Goal: Find specific page/section: Find specific page/section

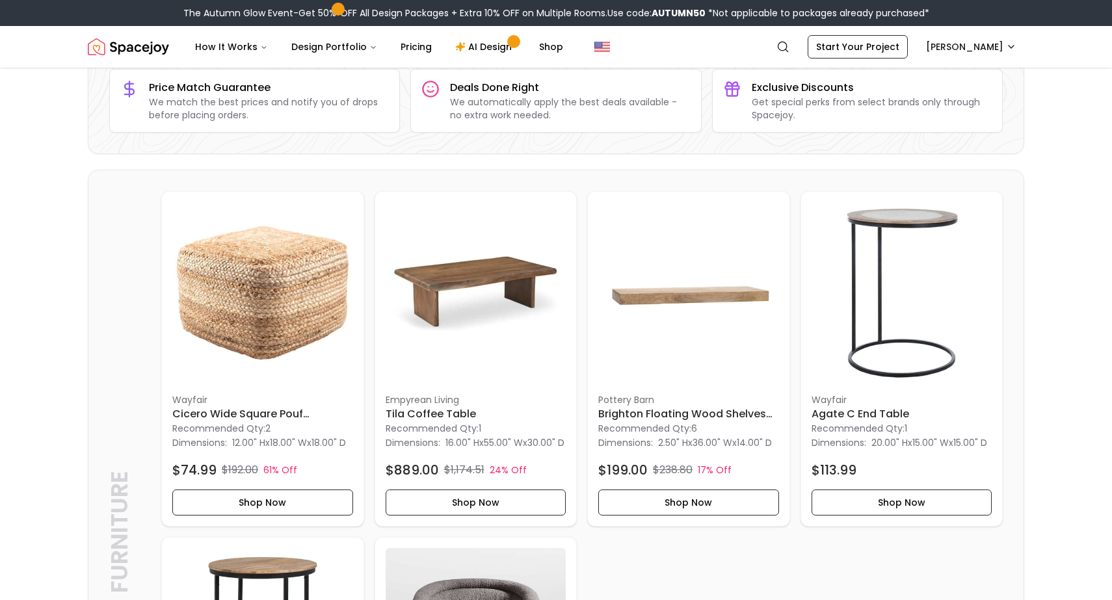
scroll to position [192, 0]
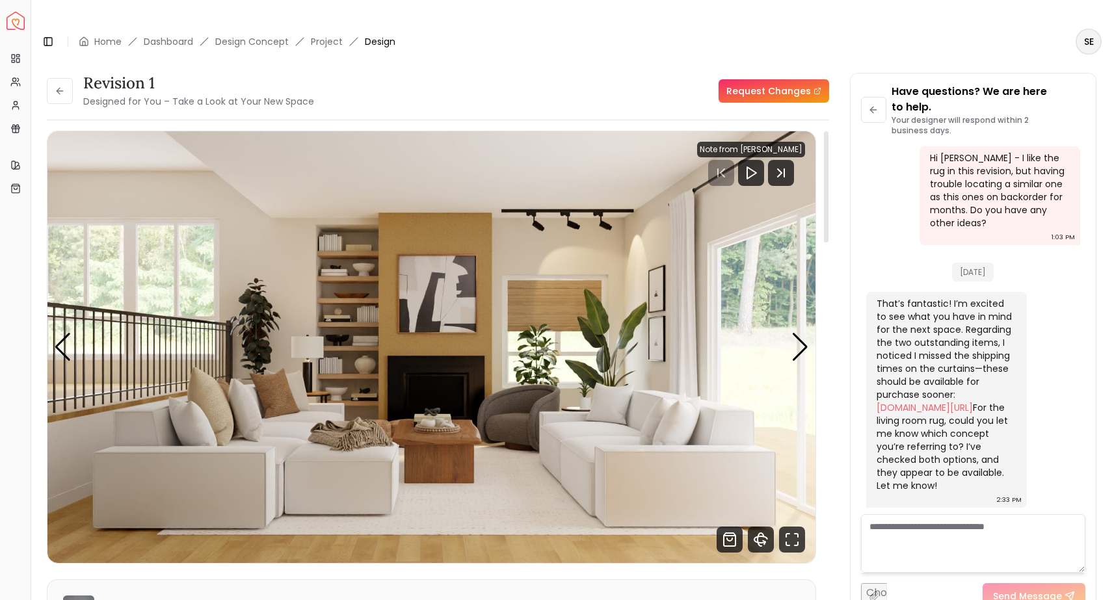
scroll to position [5, 0]
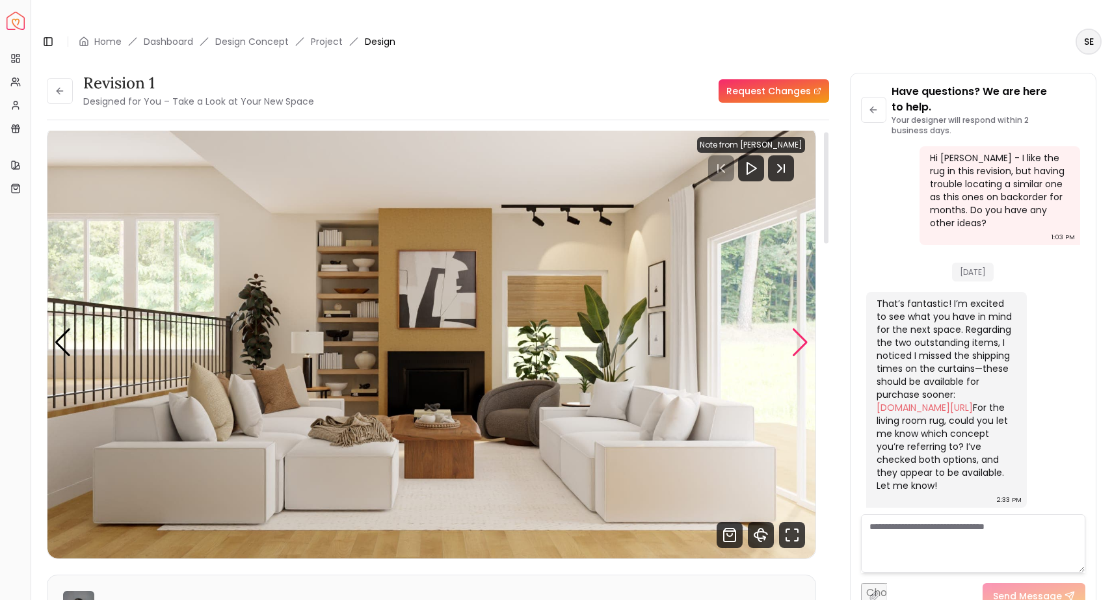
click at [804, 328] on div "Next slide" at bounding box center [800, 342] width 18 height 29
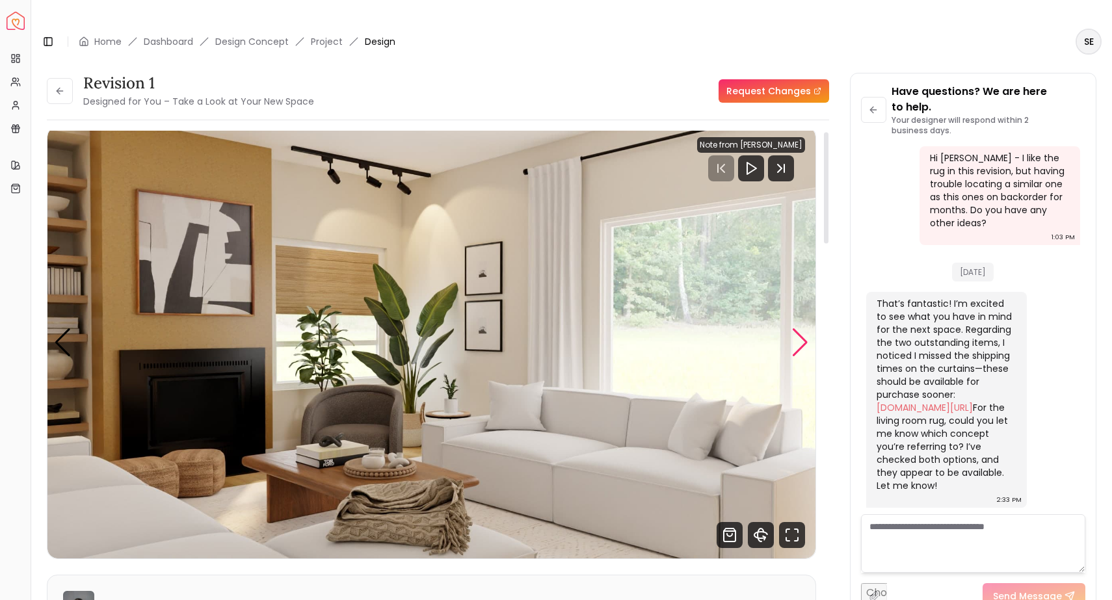
click at [804, 328] on div "Next slide" at bounding box center [800, 342] width 18 height 29
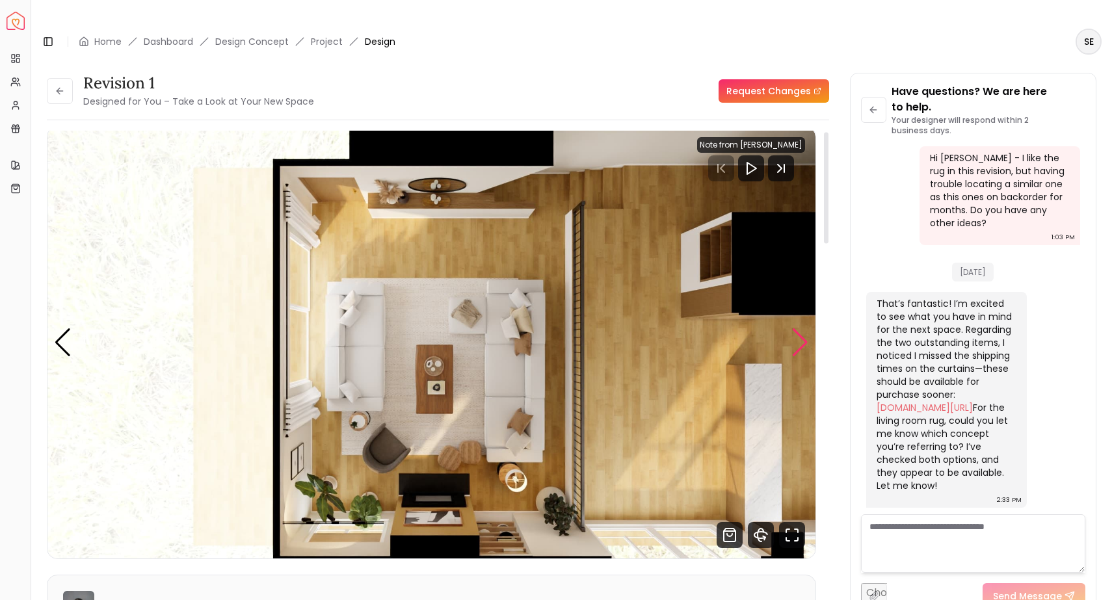
click at [804, 328] on div "Next slide" at bounding box center [800, 342] width 18 height 29
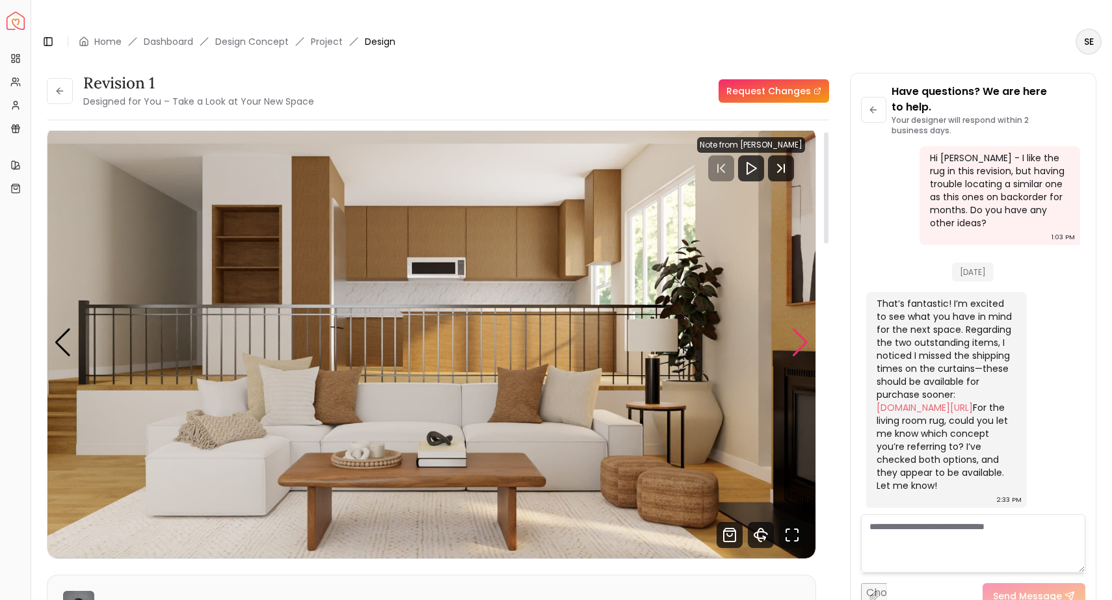
click at [804, 328] on div "Next slide" at bounding box center [800, 342] width 18 height 29
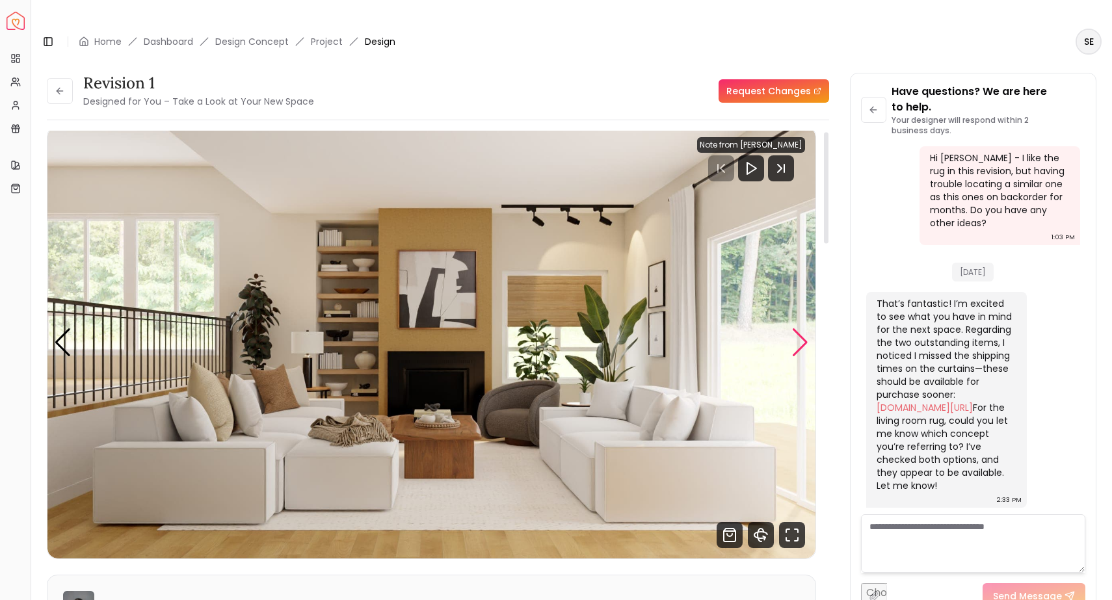
click at [804, 328] on div "Next slide" at bounding box center [800, 342] width 18 height 29
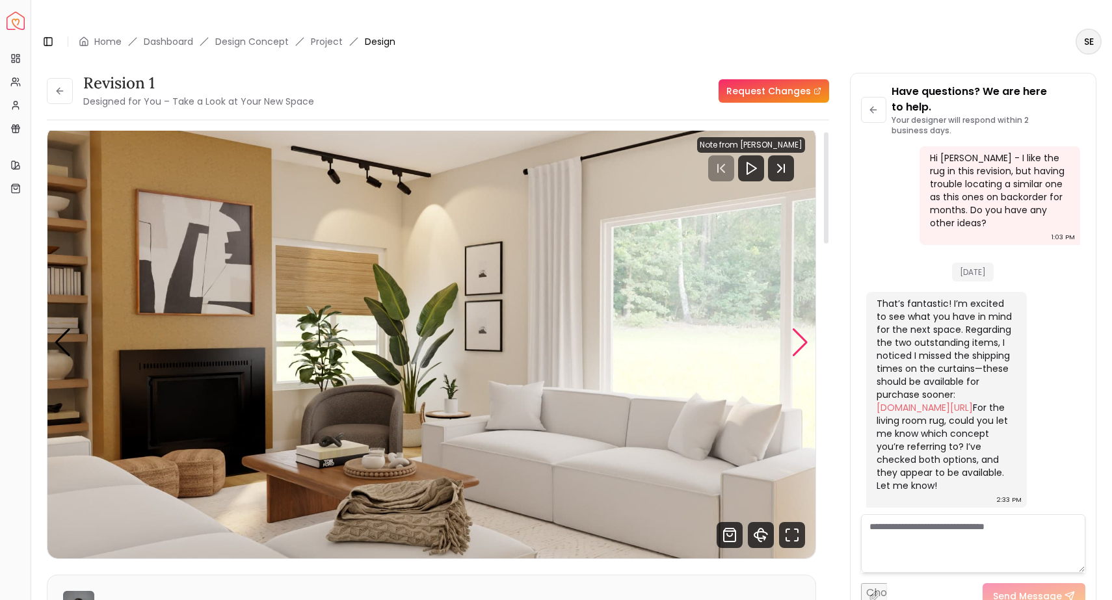
click at [804, 328] on div "Next slide" at bounding box center [800, 342] width 18 height 29
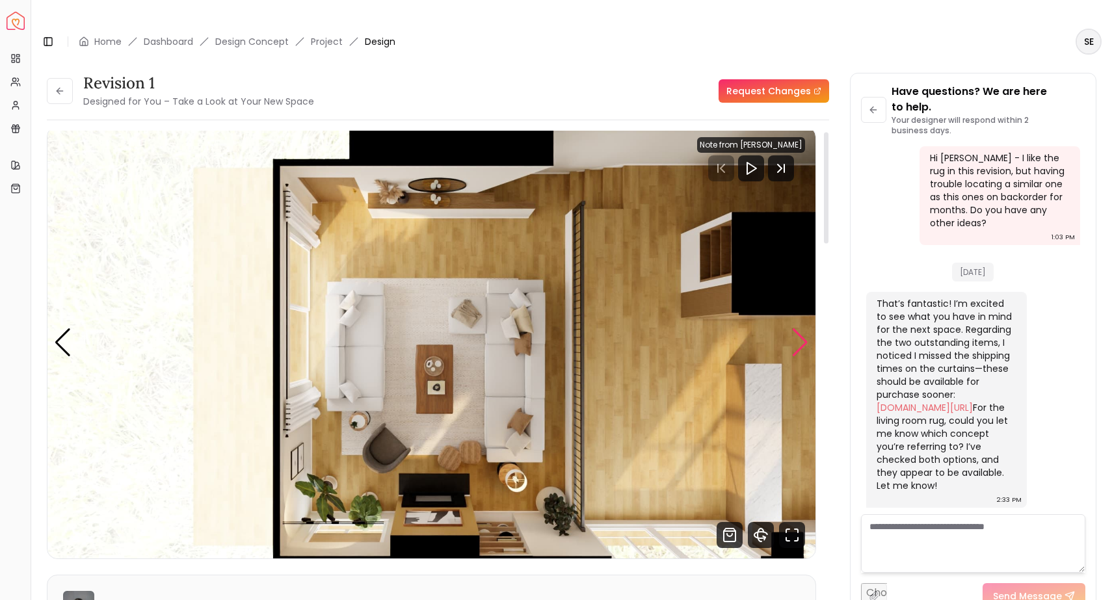
click at [804, 328] on div "Next slide" at bounding box center [800, 342] width 18 height 29
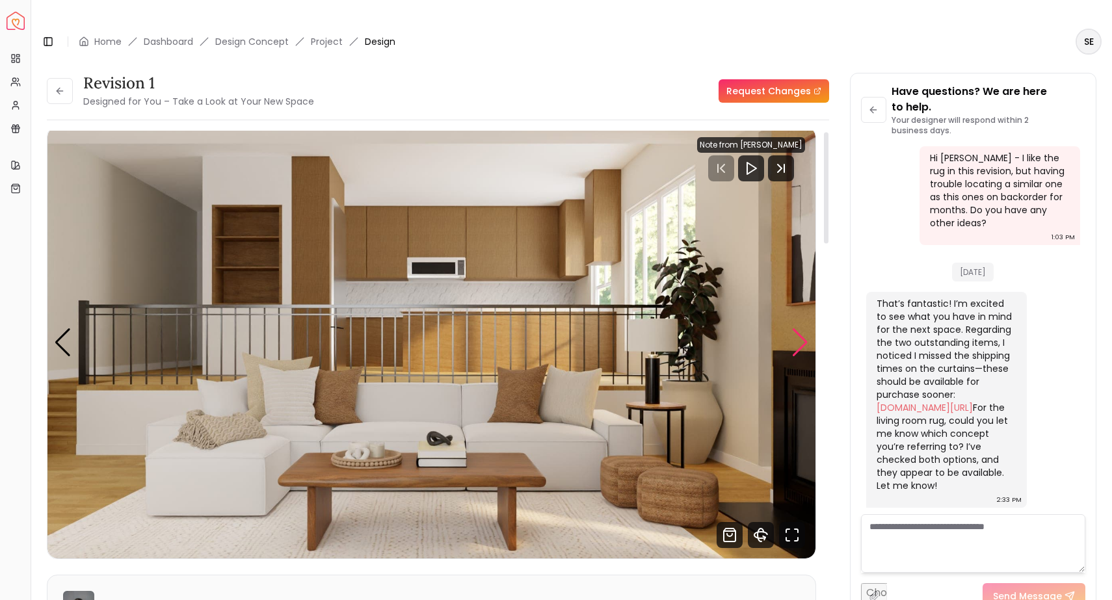
click at [804, 328] on div "Next slide" at bounding box center [800, 342] width 18 height 29
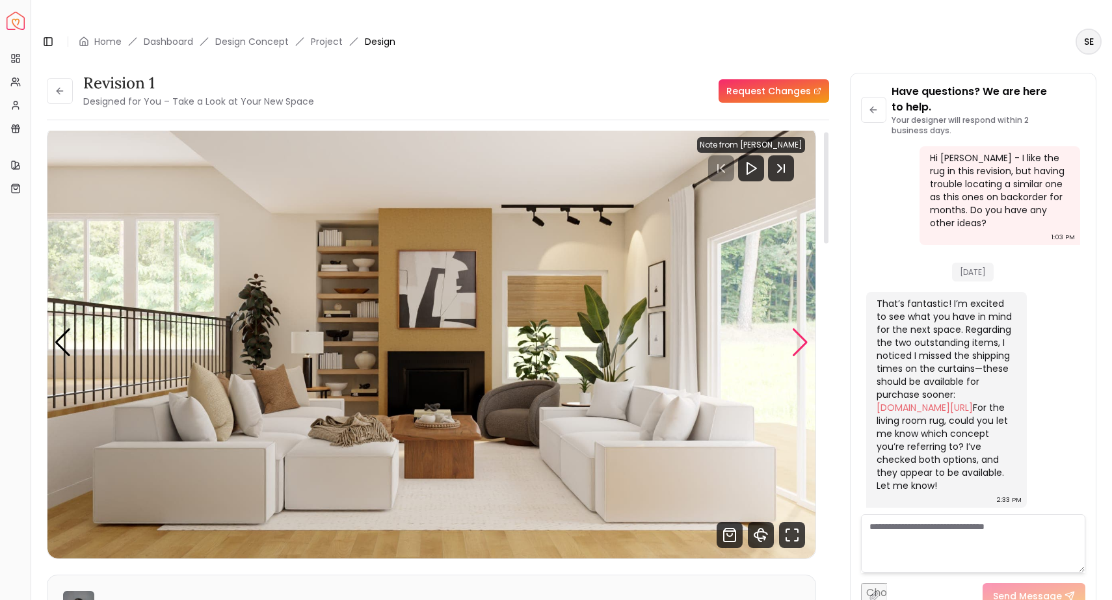
click at [804, 328] on div "Next slide" at bounding box center [800, 342] width 18 height 29
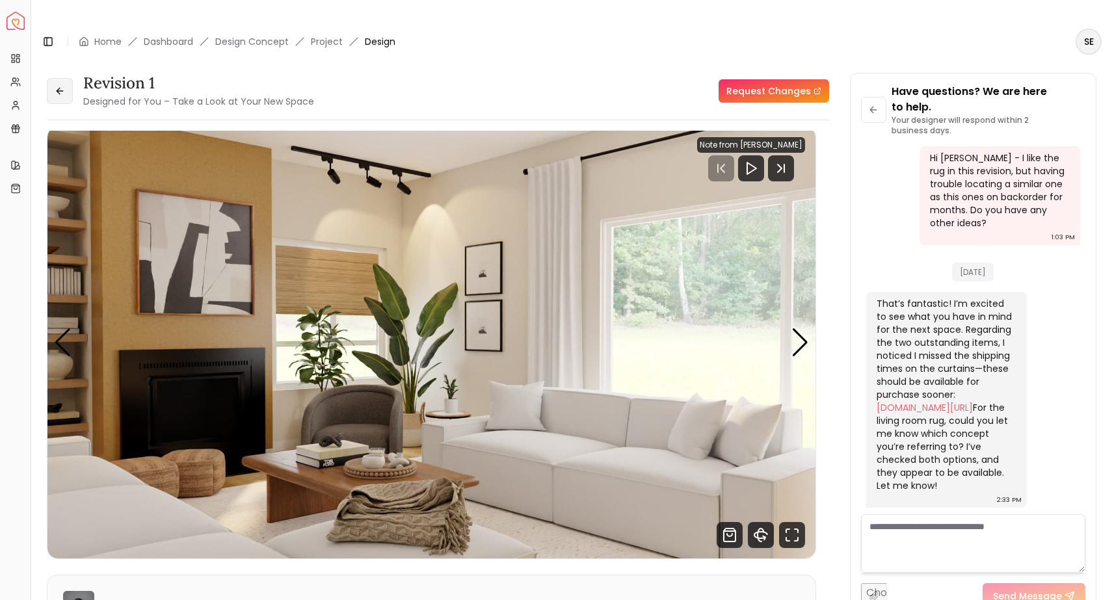
click at [57, 86] on icon at bounding box center [60, 91] width 10 height 10
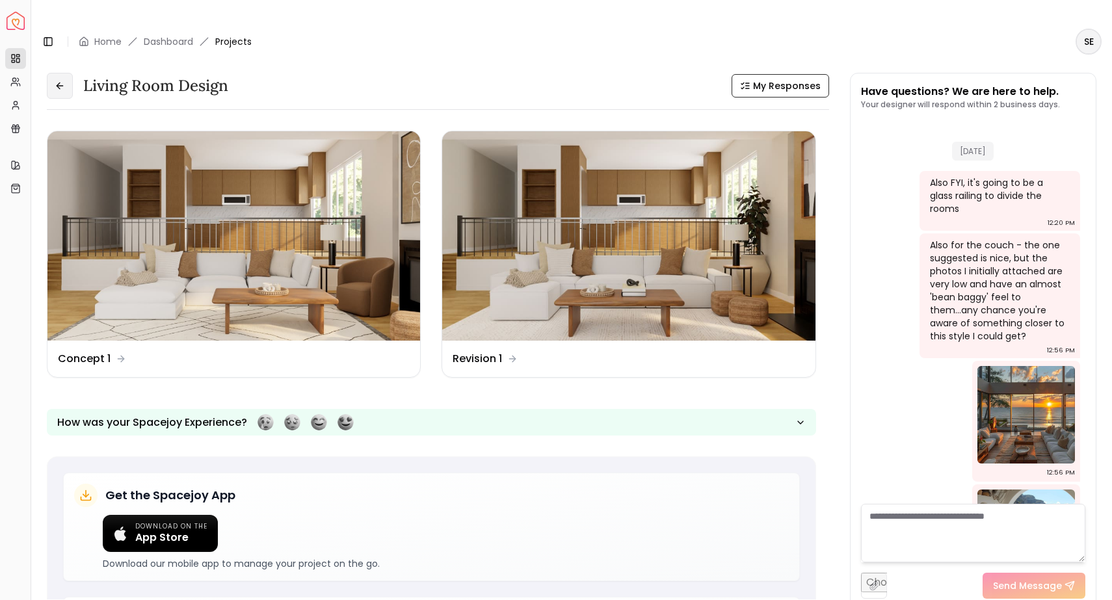
scroll to position [3080, 0]
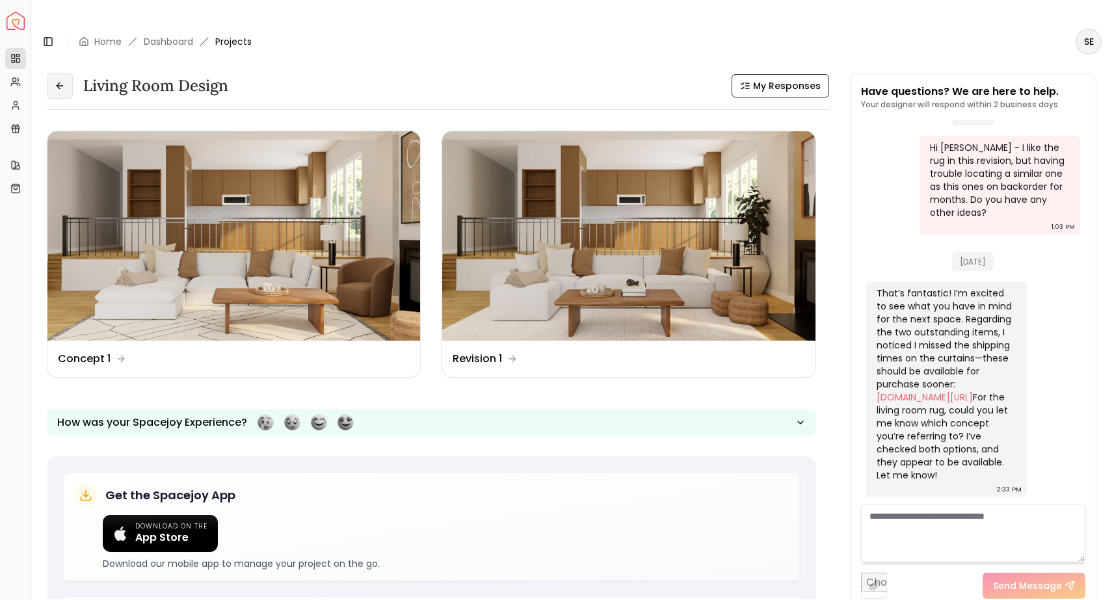
click at [55, 81] on icon at bounding box center [60, 86] width 10 height 10
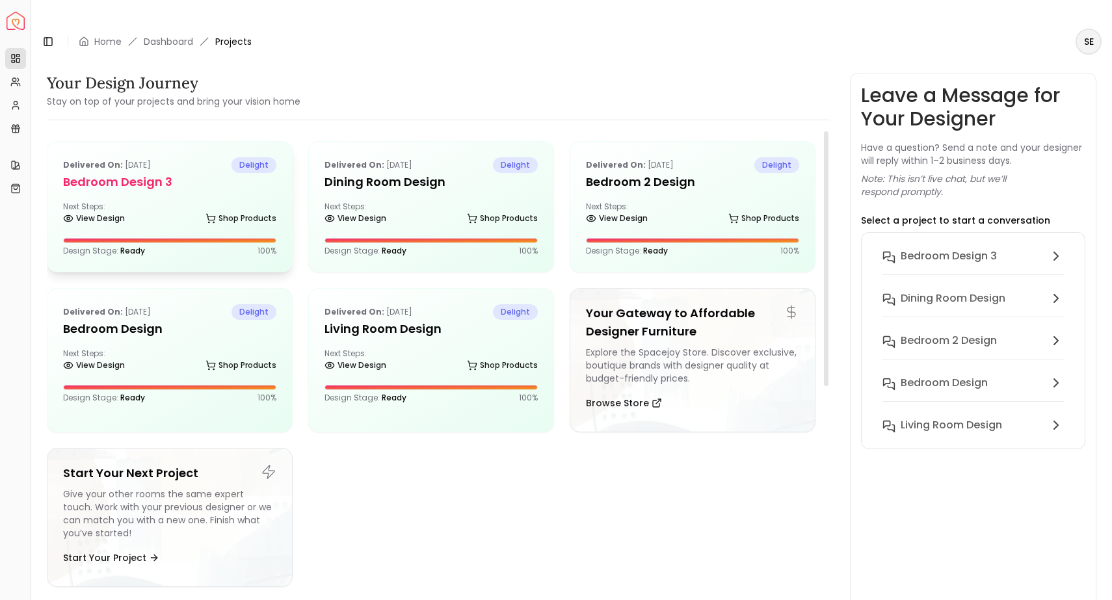
click at [186, 215] on div "View Design Shop Products" at bounding box center [169, 221] width 213 height 13
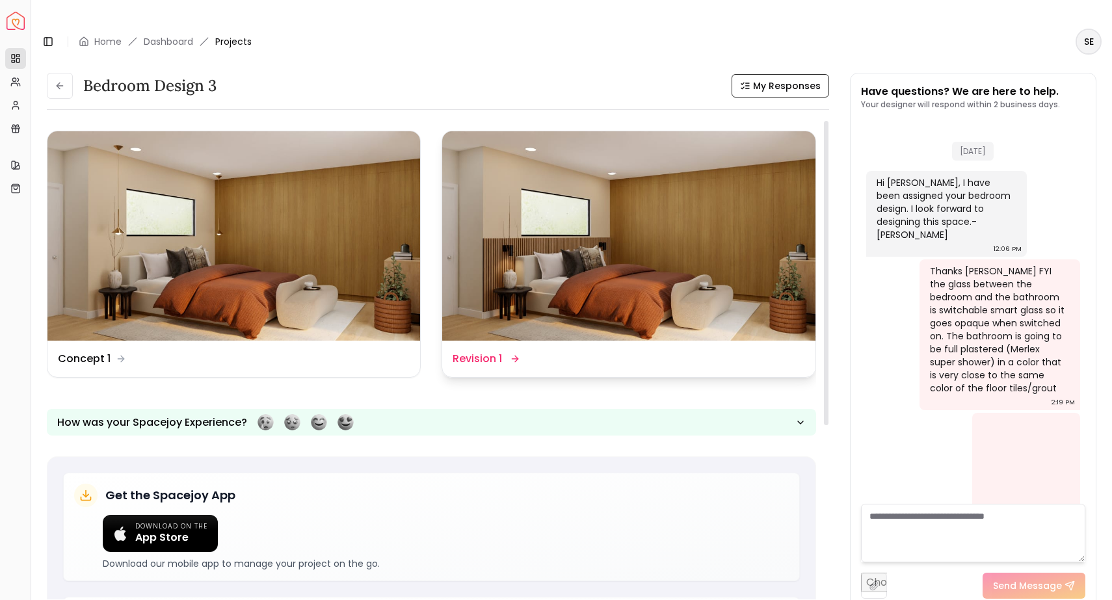
scroll to position [4913, 0]
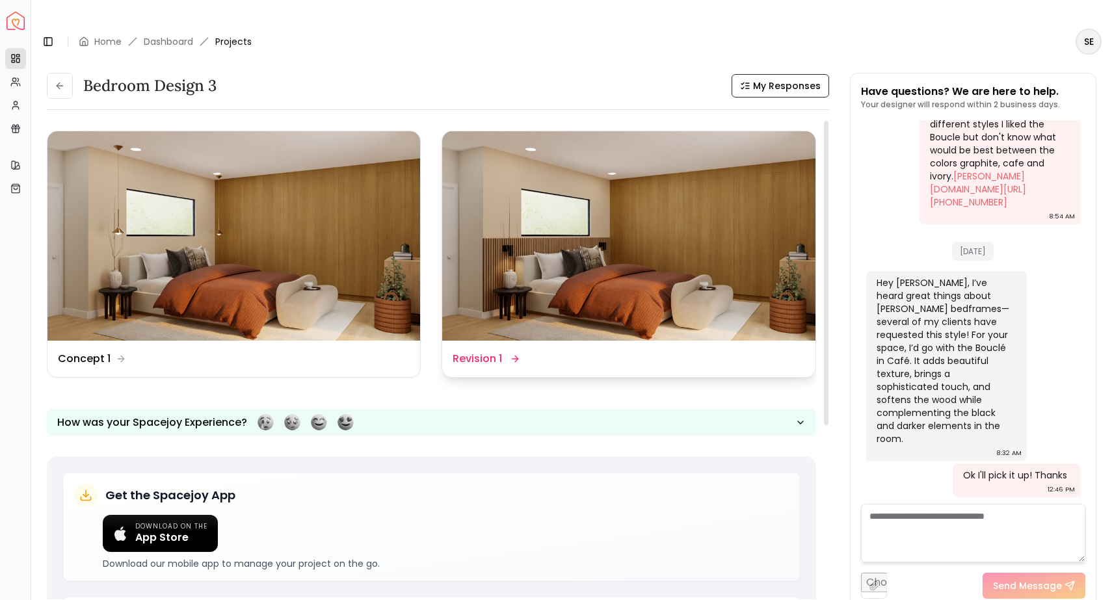
click at [509, 262] on img at bounding box center [628, 235] width 373 height 209
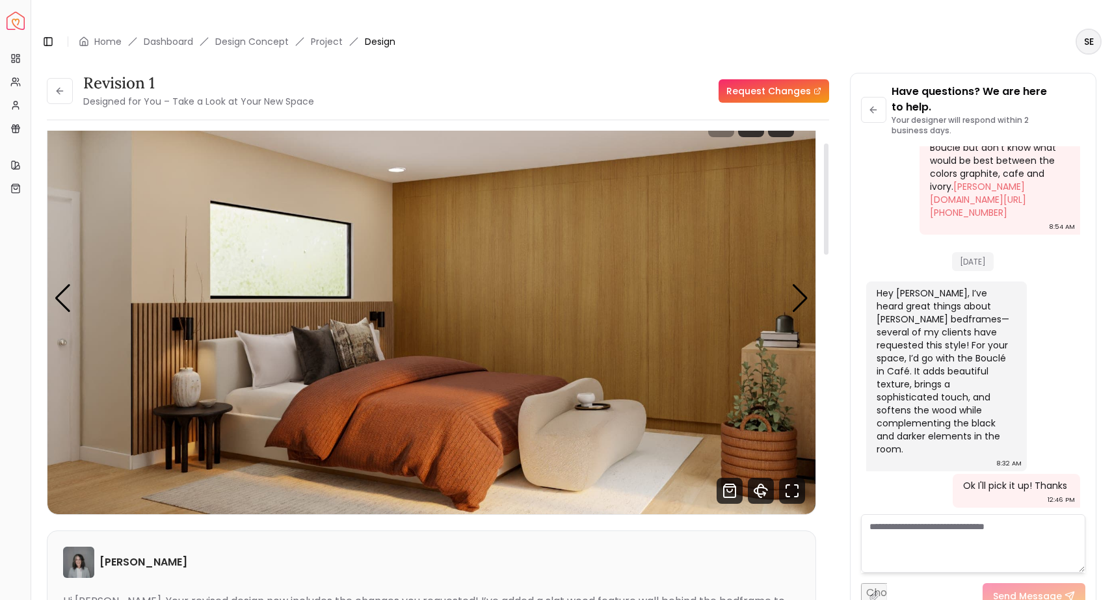
scroll to position [53, 0]
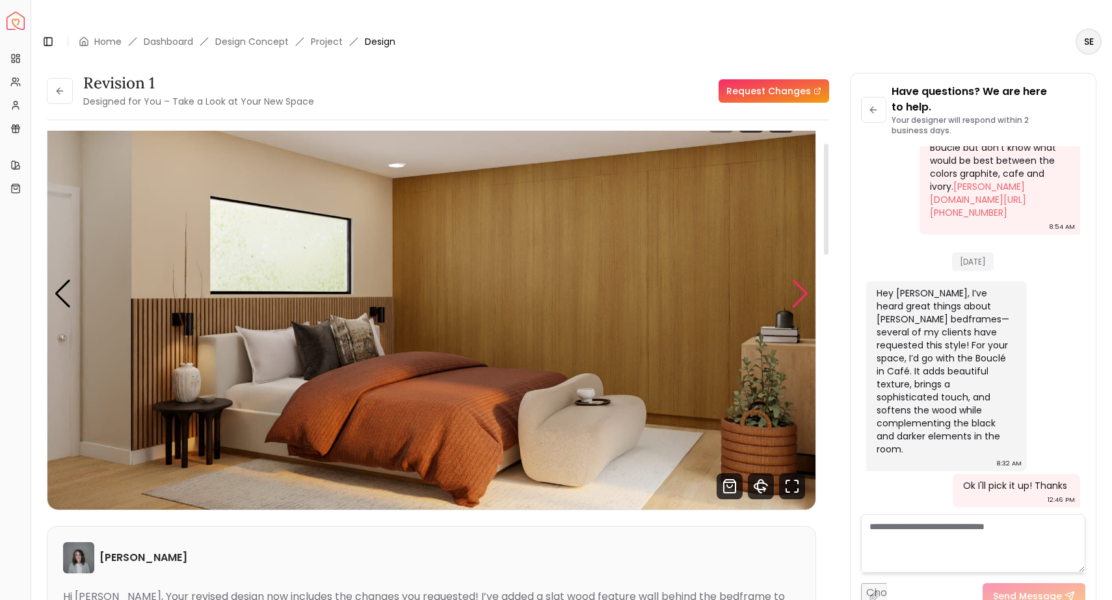
click at [797, 280] on div "Next slide" at bounding box center [800, 294] width 18 height 29
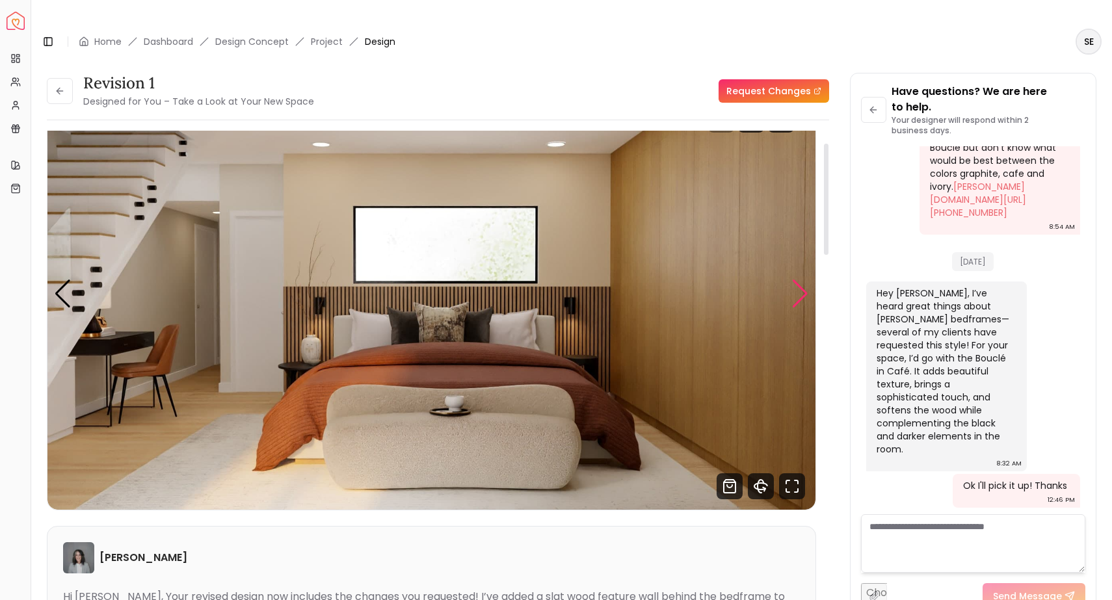
click at [797, 280] on div "Next slide" at bounding box center [800, 294] width 18 height 29
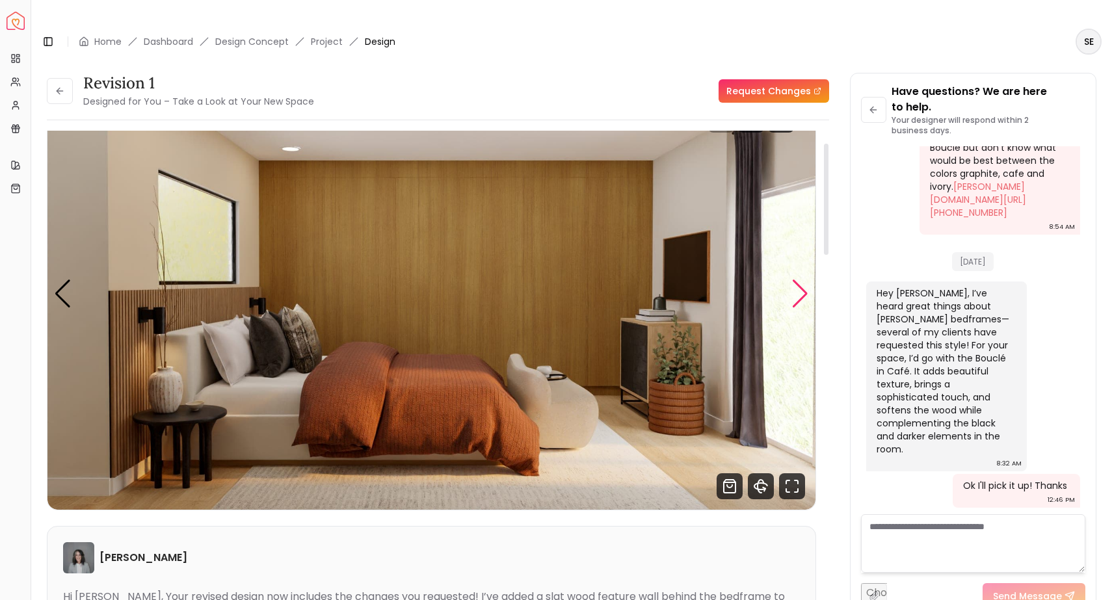
click at [797, 280] on div "Next slide" at bounding box center [800, 294] width 18 height 29
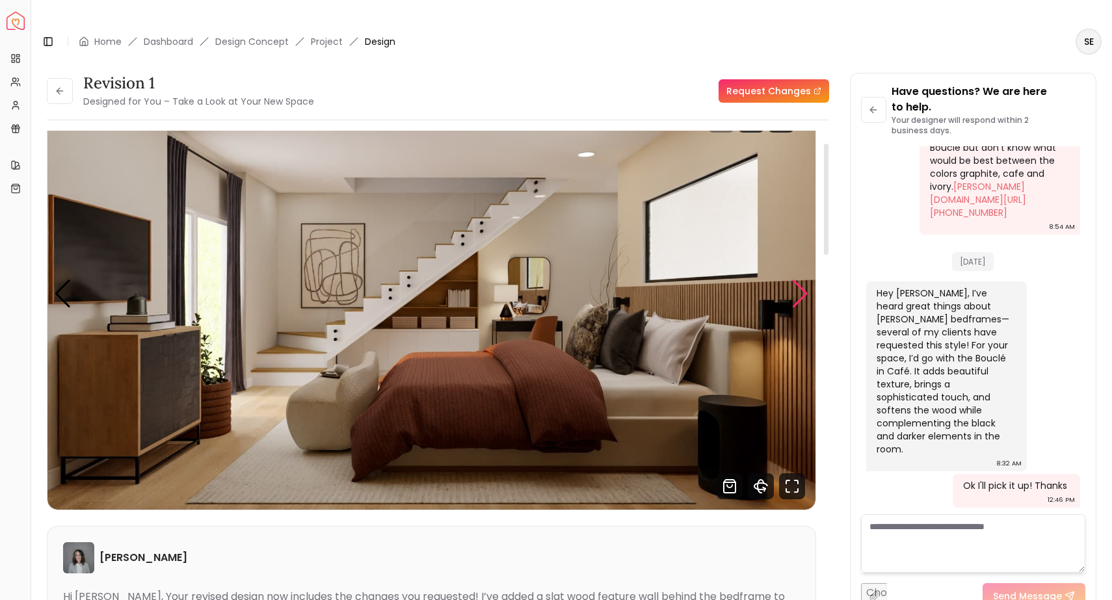
click at [797, 280] on div "Next slide" at bounding box center [800, 294] width 18 height 29
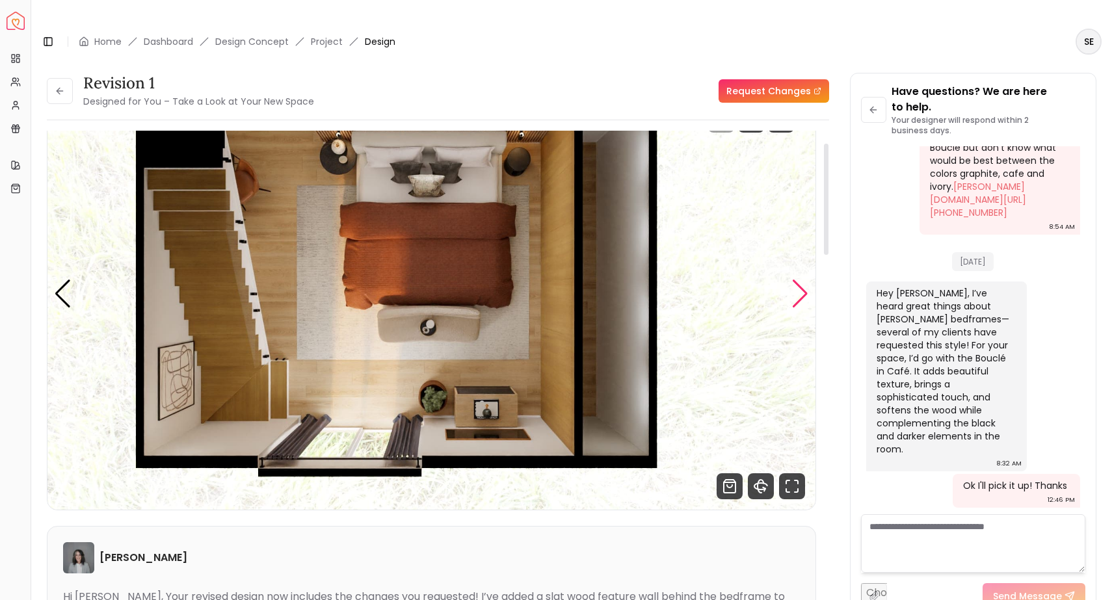
click at [798, 280] on div "Next slide" at bounding box center [800, 294] width 18 height 29
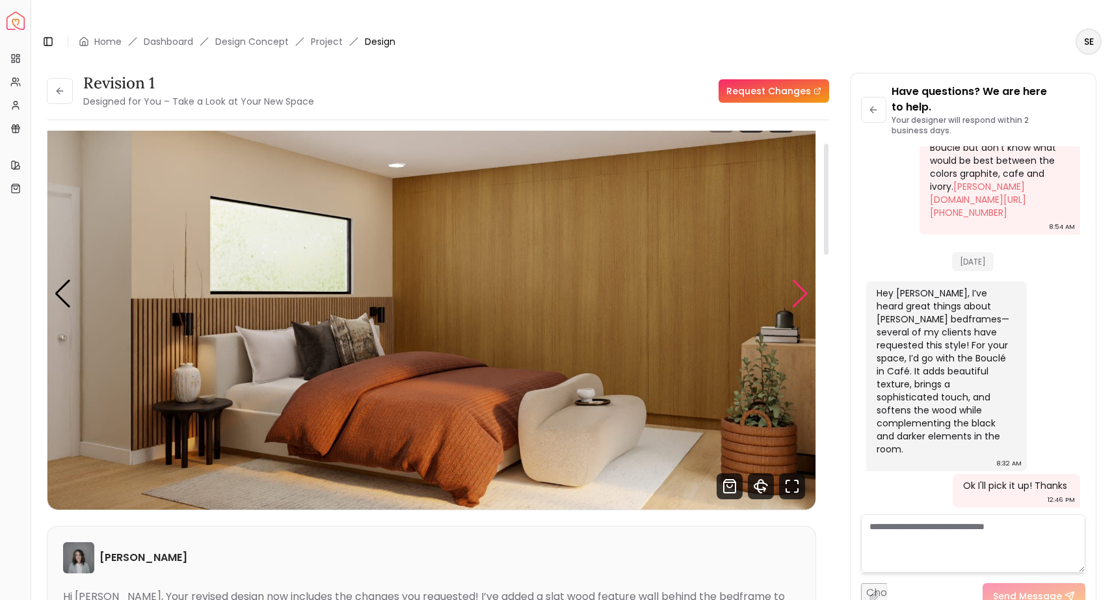
click at [798, 280] on div "Next slide" at bounding box center [800, 294] width 18 height 29
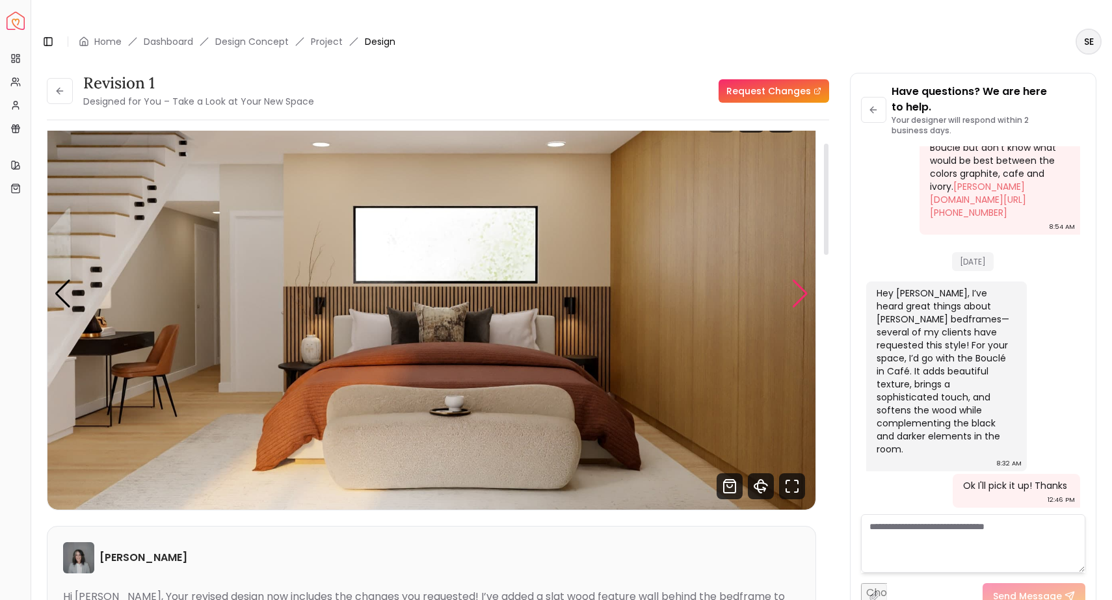
click at [798, 280] on div "Next slide" at bounding box center [800, 294] width 18 height 29
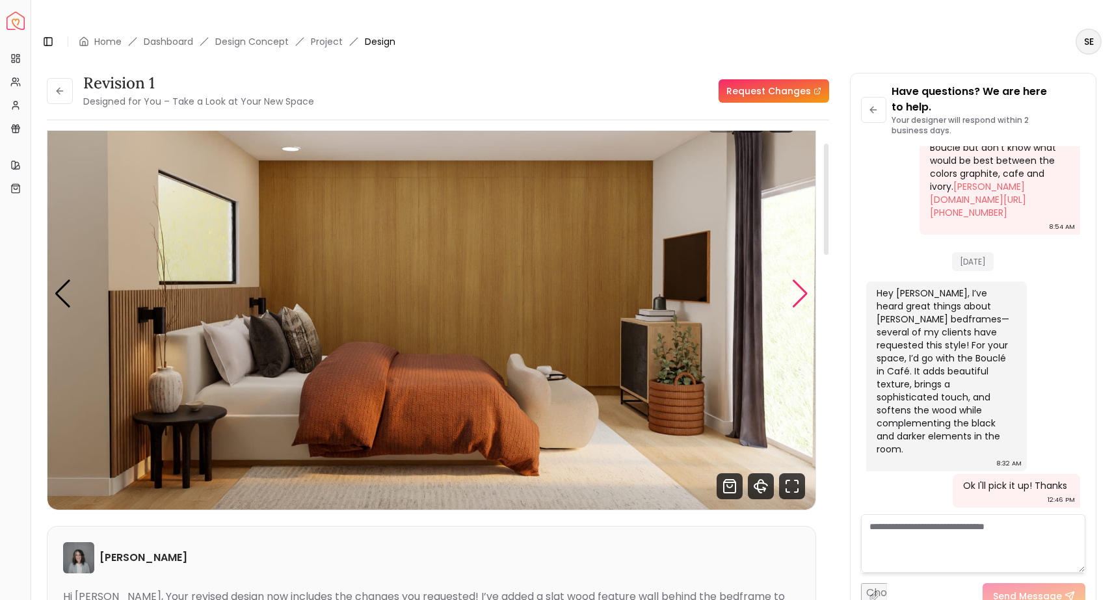
click at [798, 280] on div "Next slide" at bounding box center [800, 294] width 18 height 29
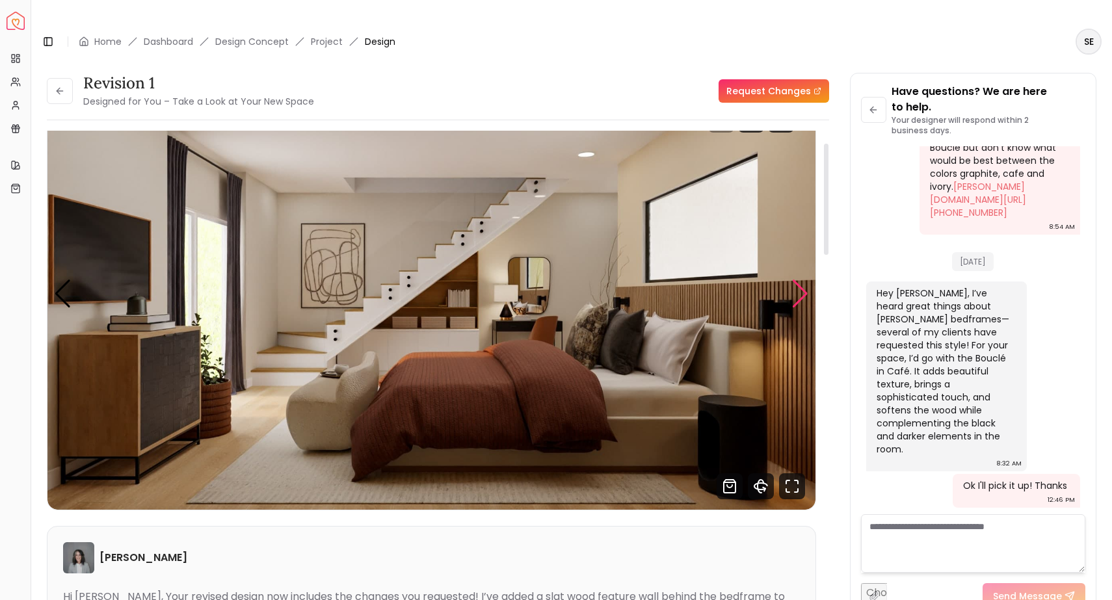
click at [798, 280] on div "Next slide" at bounding box center [800, 294] width 18 height 29
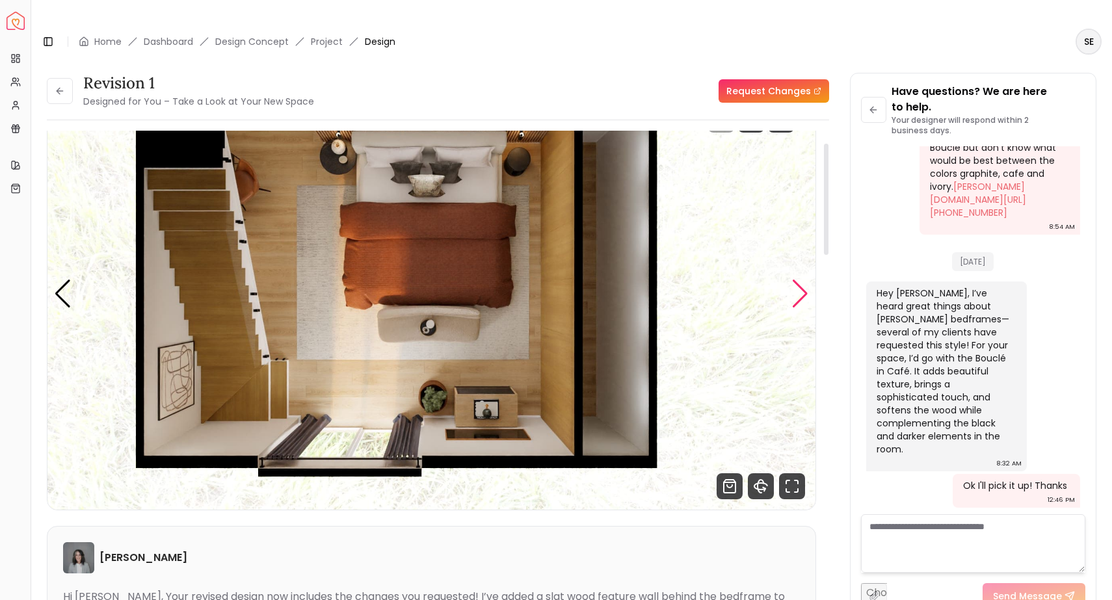
click at [798, 280] on div "Next slide" at bounding box center [800, 294] width 18 height 29
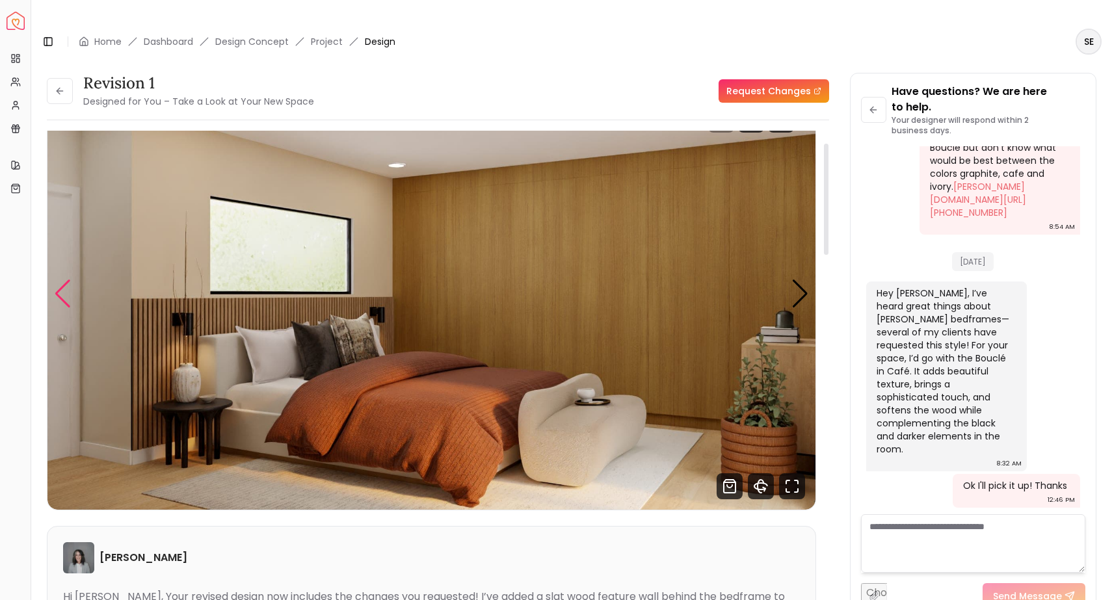
click at [60, 280] on div "Previous slide" at bounding box center [63, 294] width 18 height 29
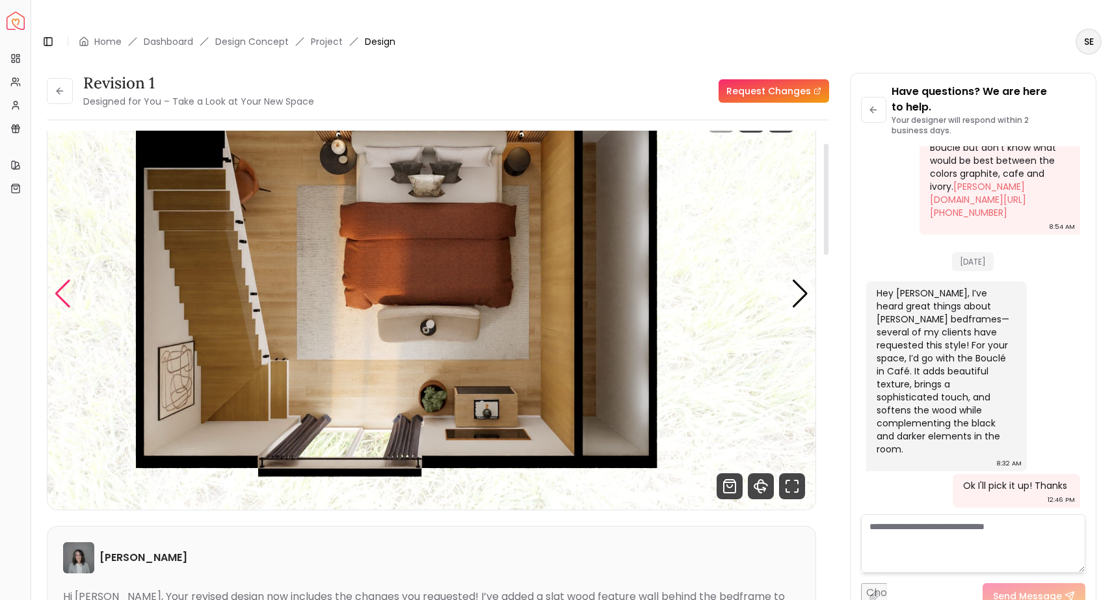
click at [60, 280] on div "Previous slide" at bounding box center [63, 294] width 18 height 29
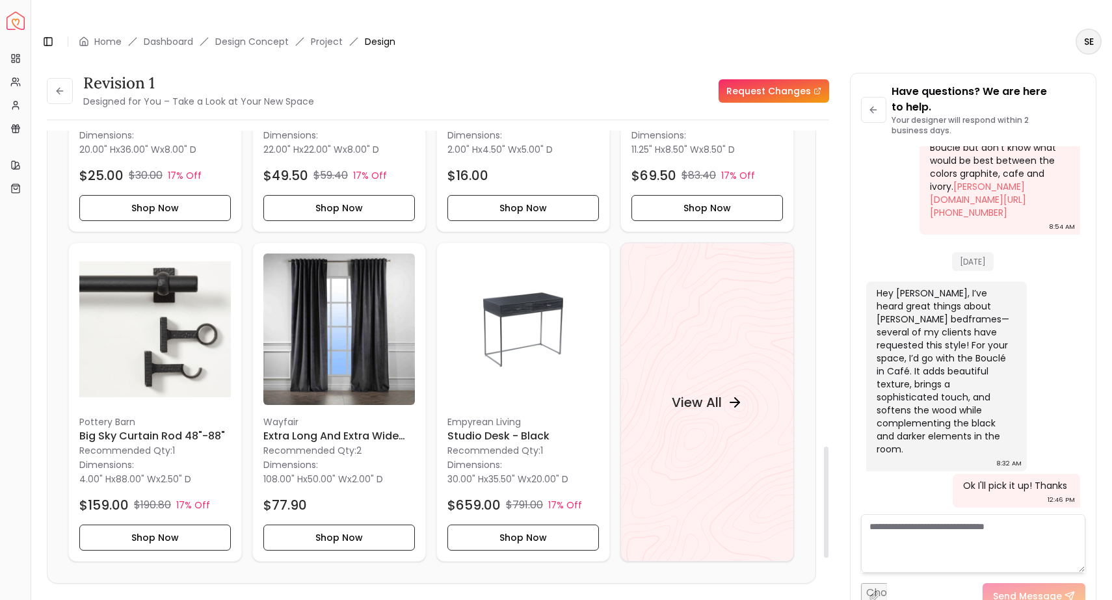
scroll to position [1360, 0]
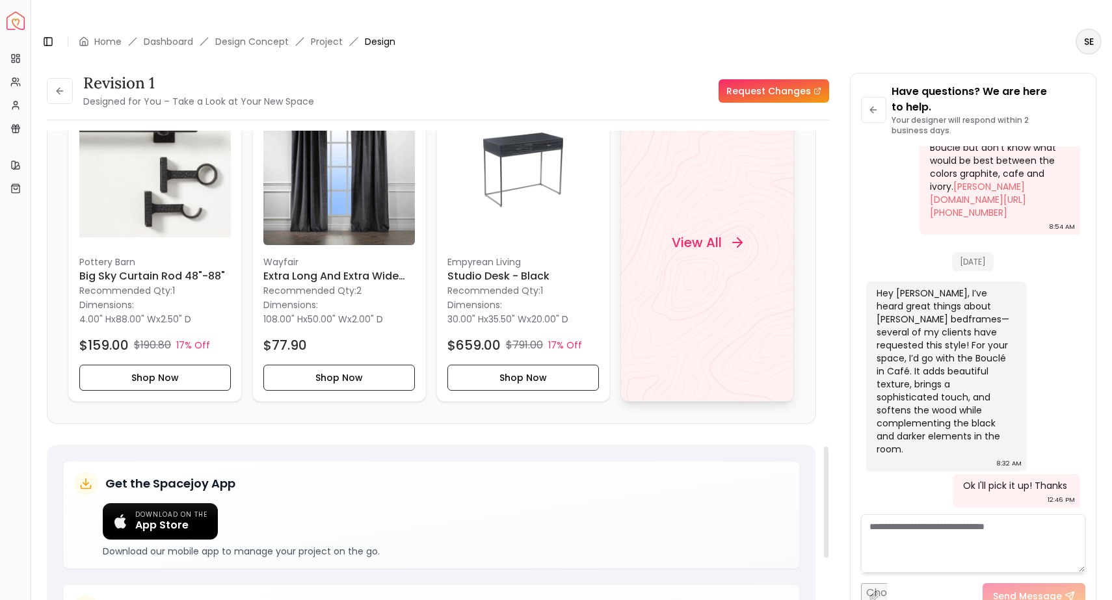
click at [699, 242] on div "View All" at bounding box center [707, 242] width 174 height 319
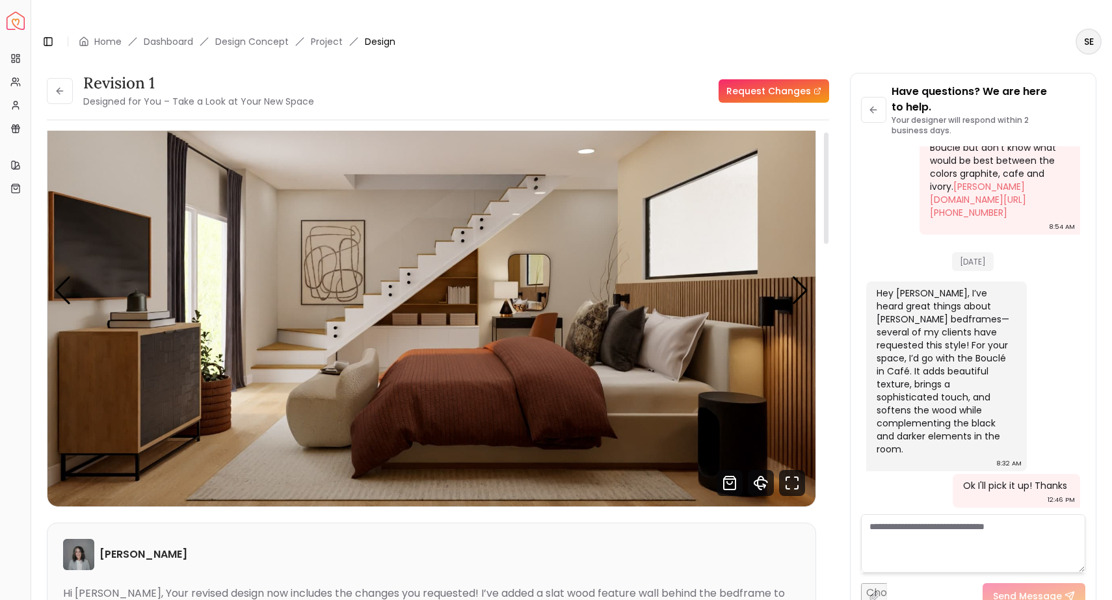
scroll to position [0, 0]
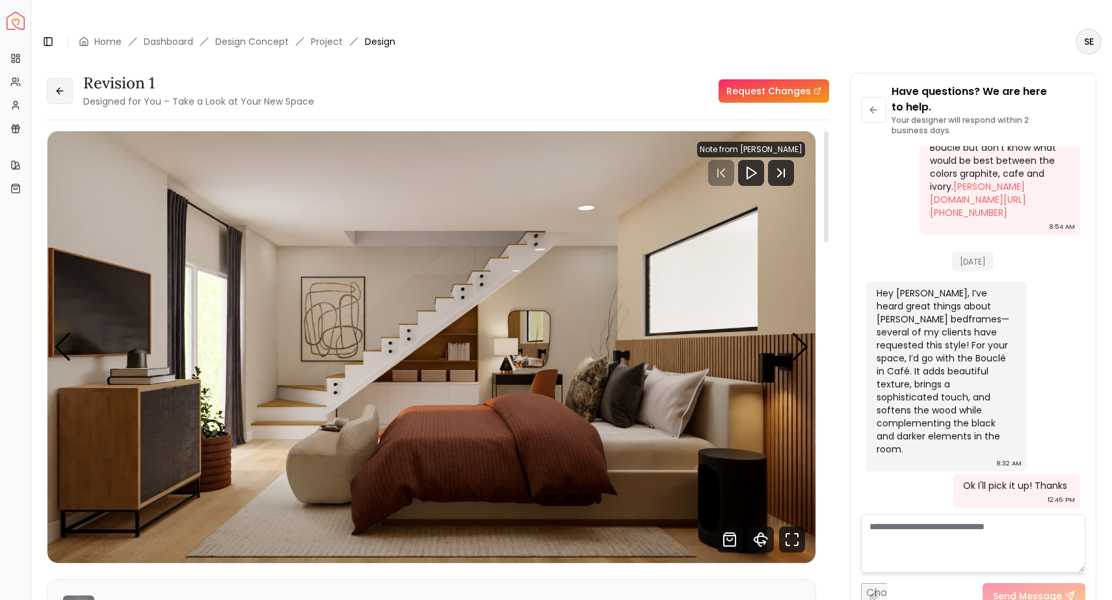
click at [57, 86] on icon at bounding box center [60, 91] width 10 height 10
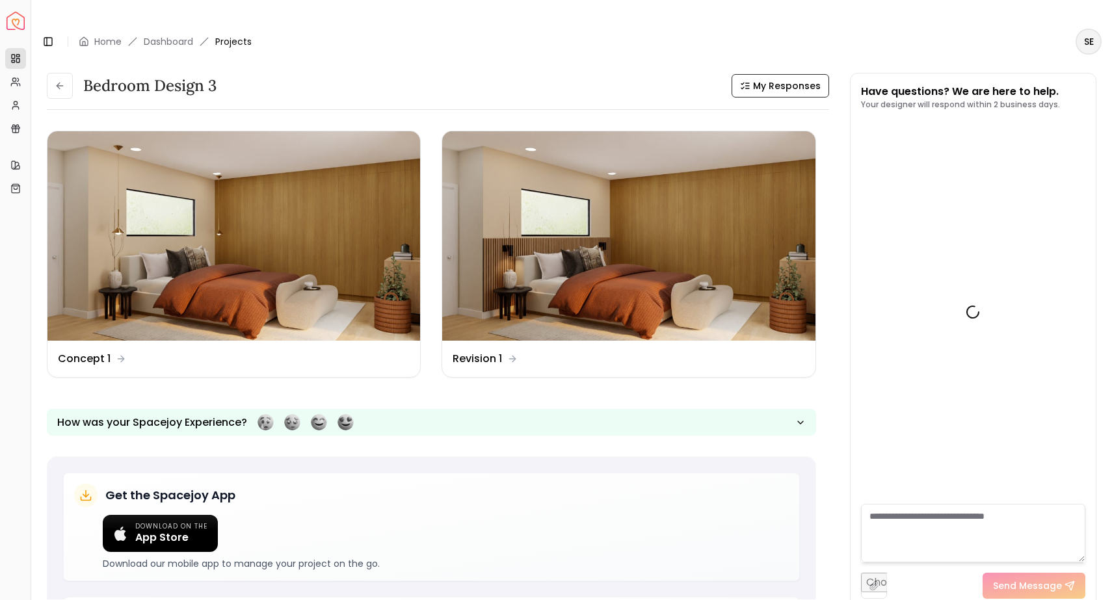
scroll to position [4913, 0]
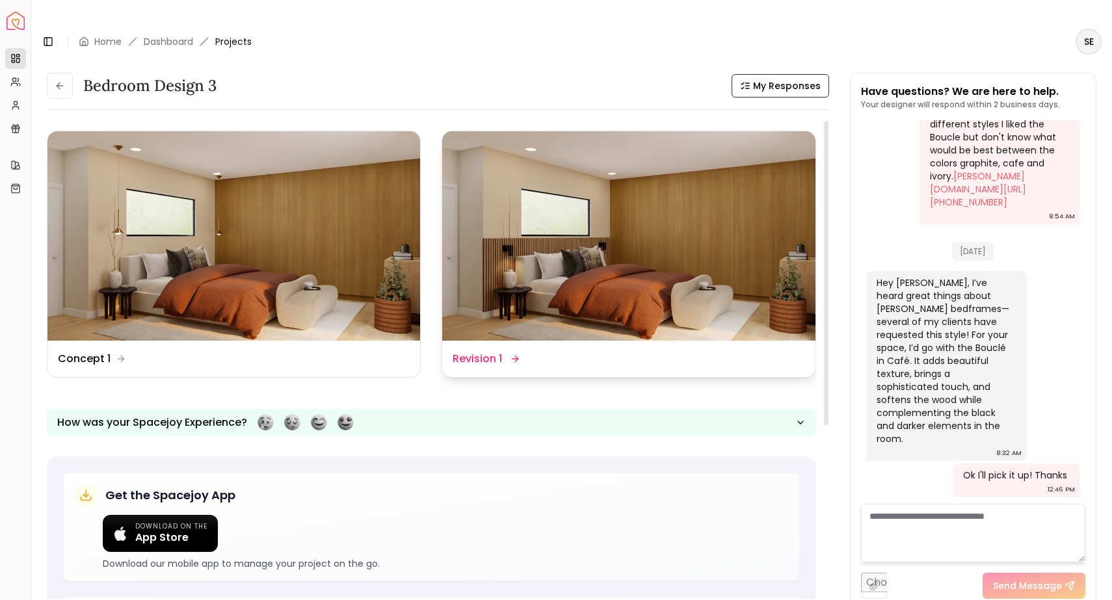
click at [505, 200] on img at bounding box center [628, 235] width 373 height 209
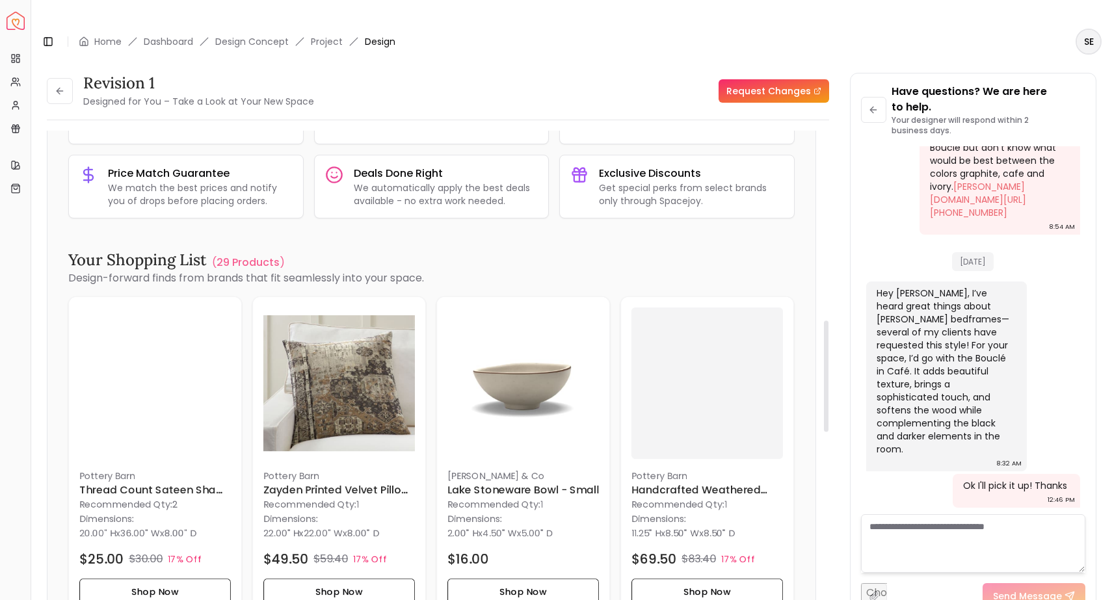
scroll to position [819, 0]
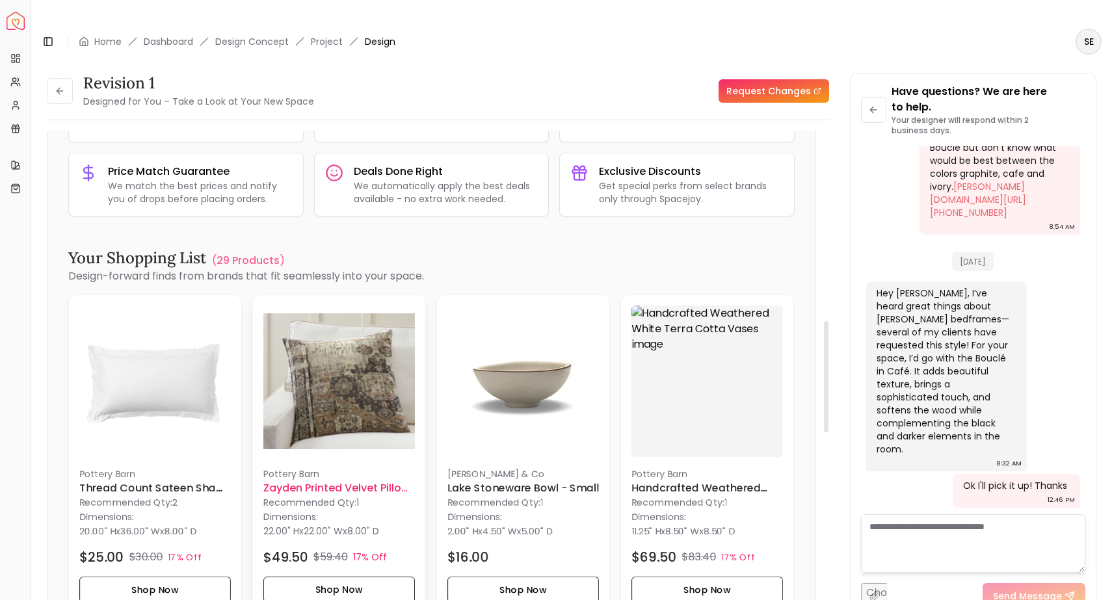
click at [333, 320] on img at bounding box center [339, 382] width 152 height 152
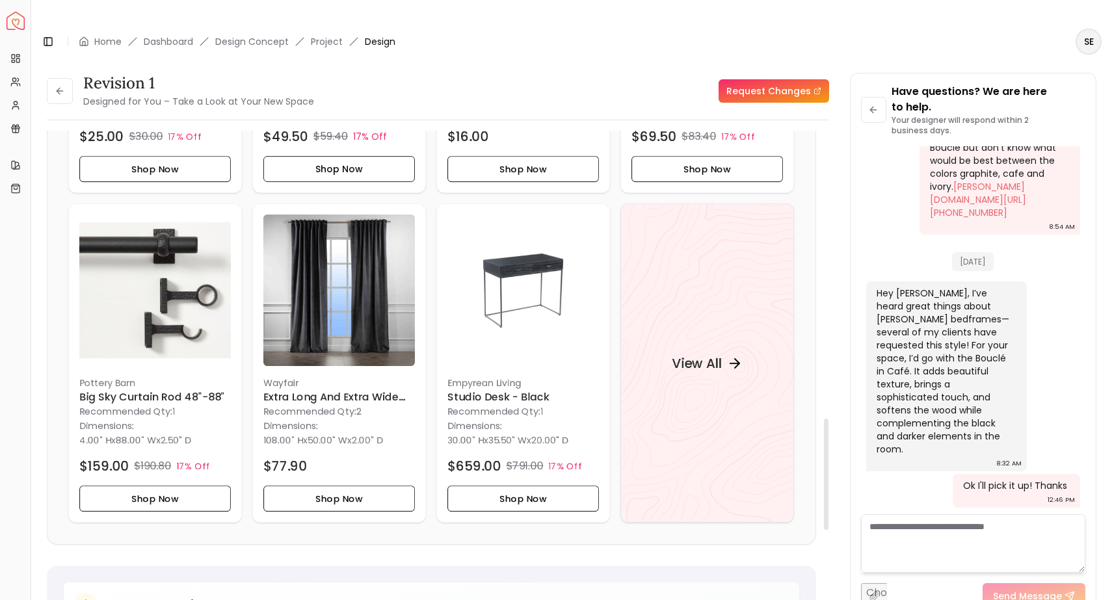
scroll to position [1230, 0]
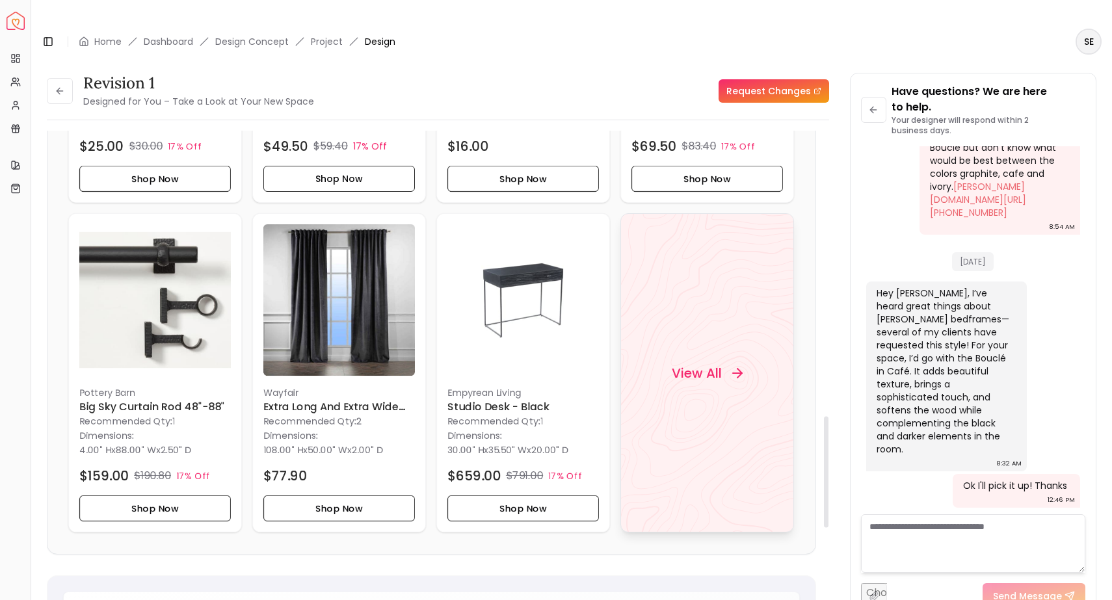
click at [766, 310] on div "View All" at bounding box center [707, 372] width 174 height 319
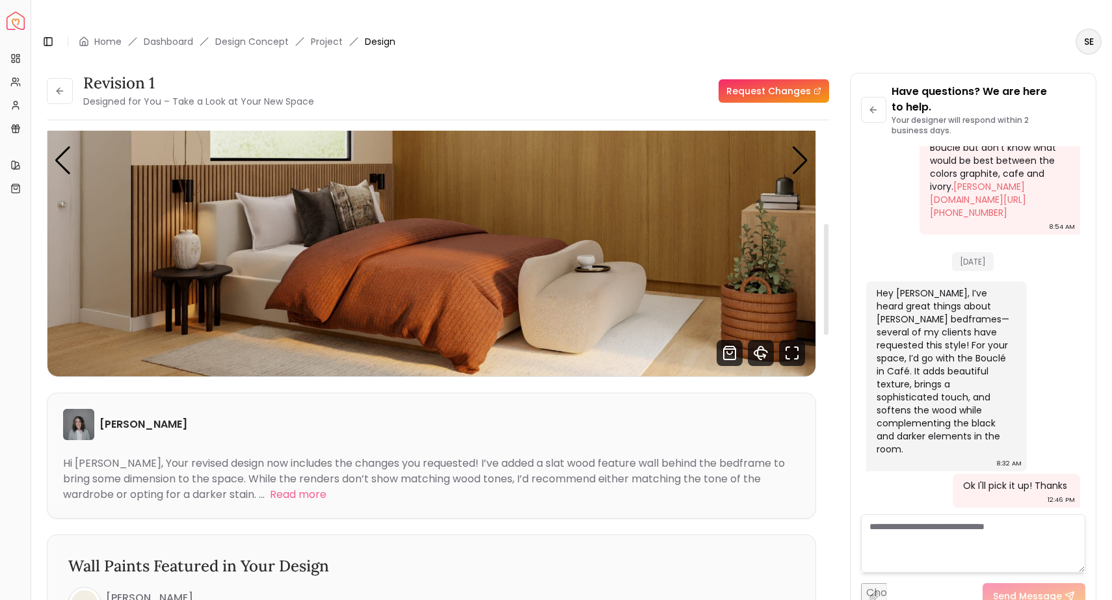
scroll to position [0, 0]
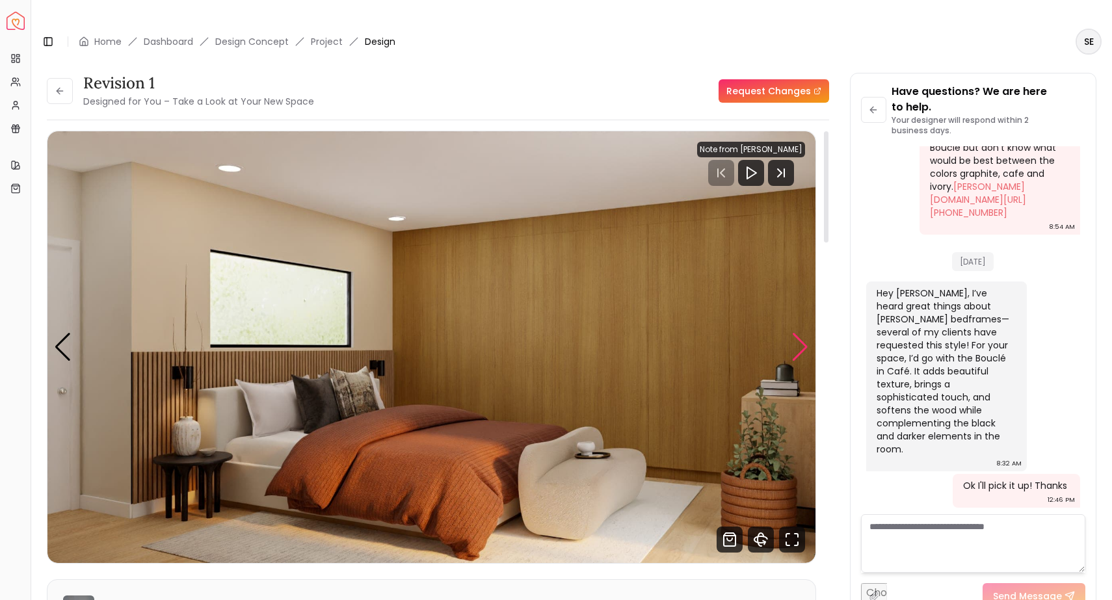
click at [791, 333] on div "Next slide" at bounding box center [800, 347] width 18 height 29
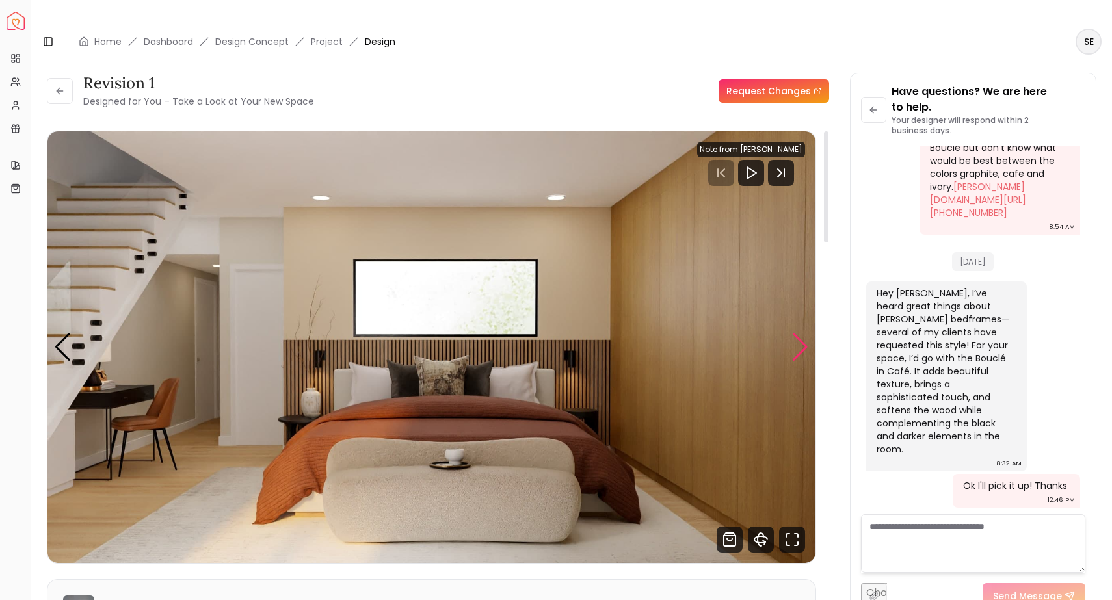
click at [791, 333] on div "Next slide" at bounding box center [800, 347] width 18 height 29
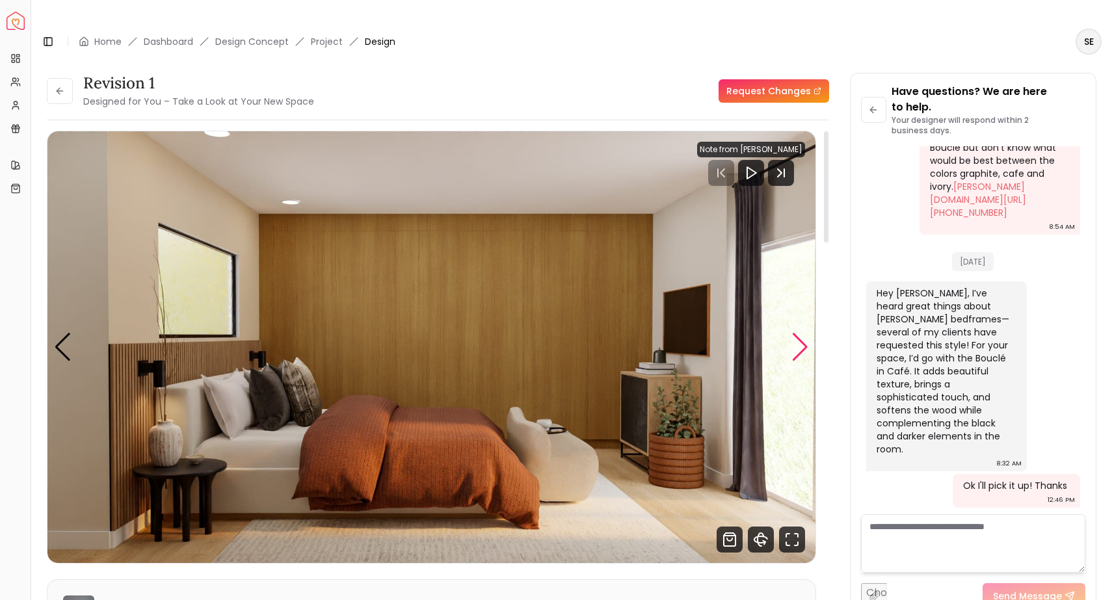
click at [791, 333] on div "Next slide" at bounding box center [800, 347] width 18 height 29
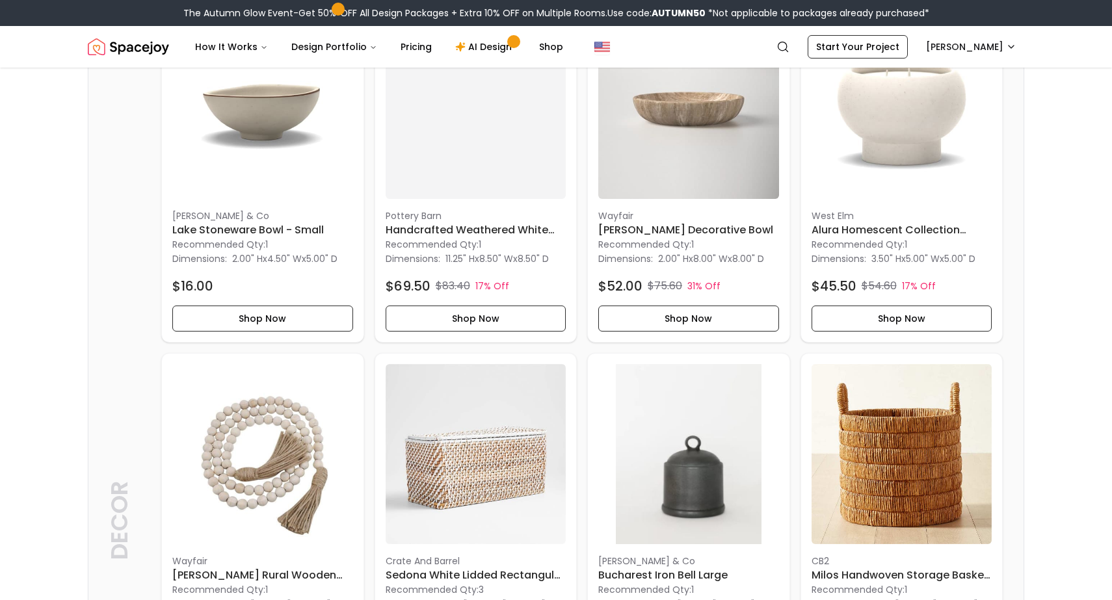
scroll to position [1357, 0]
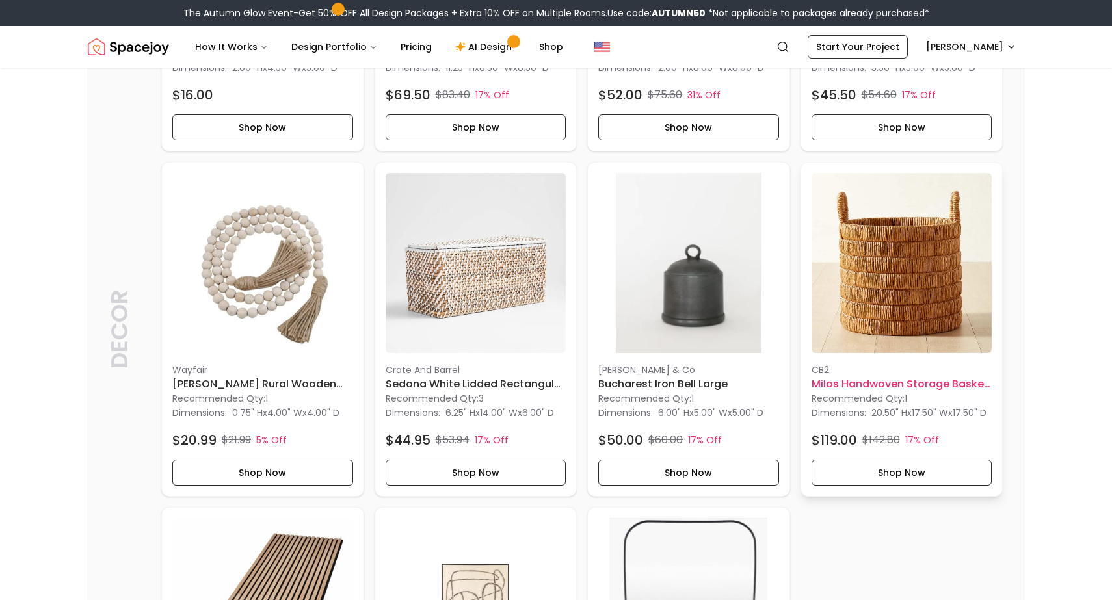
click at [876, 236] on img at bounding box center [902, 263] width 181 height 181
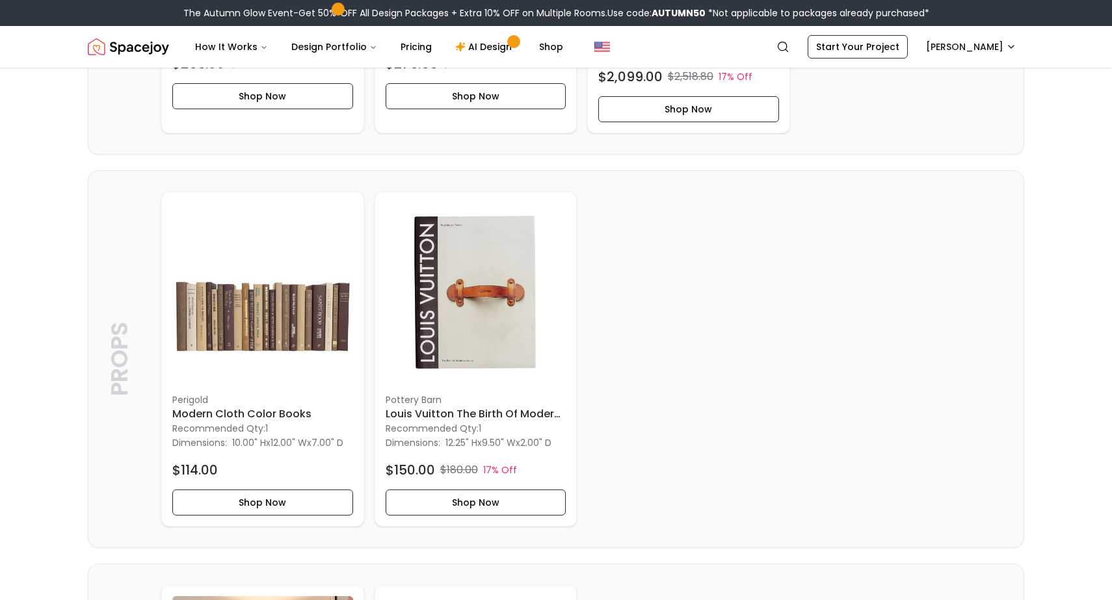
scroll to position [2833, 0]
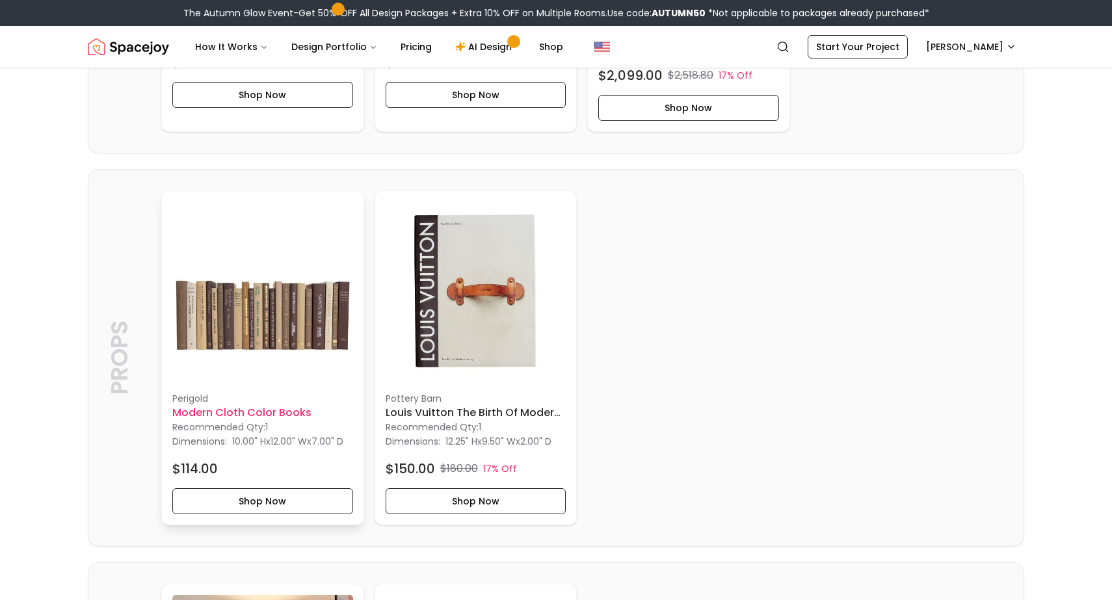
click at [335, 333] on img at bounding box center [262, 292] width 181 height 181
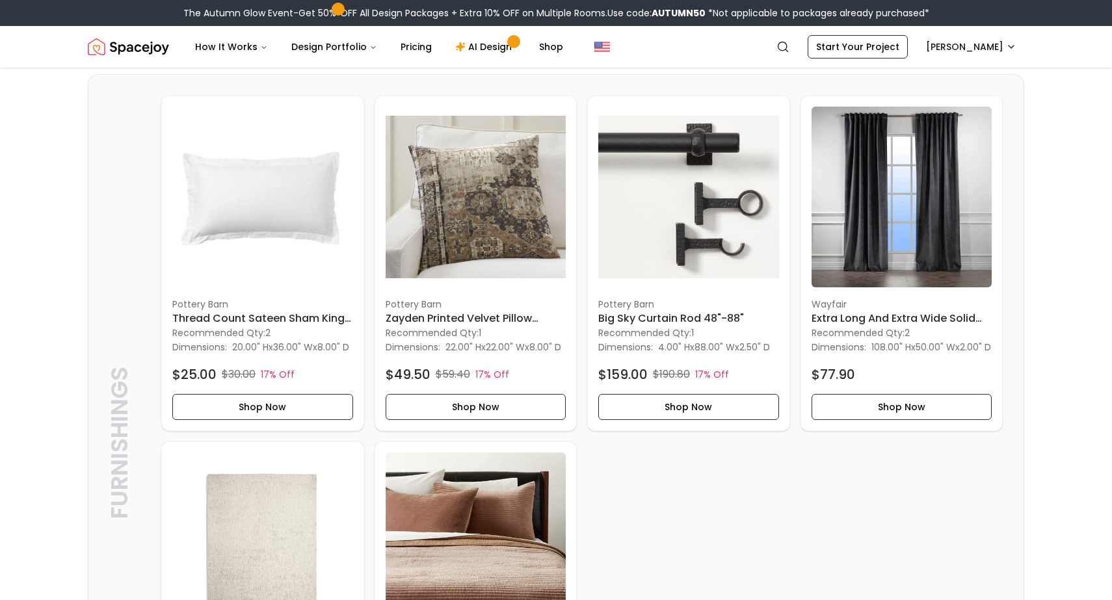
scroll to position [0, 0]
